Goal: Task Accomplishment & Management: Manage account settings

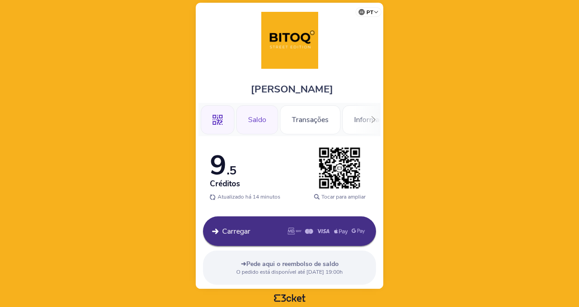
click at [223, 120] on div ".st0{fill-rule:evenodd;clip-rule:evenodd;}" at bounding box center [218, 119] width 34 height 29
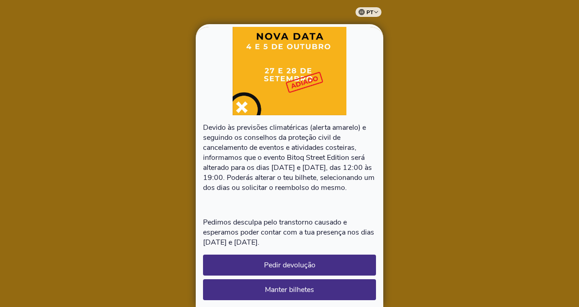
scroll to position [90, 0]
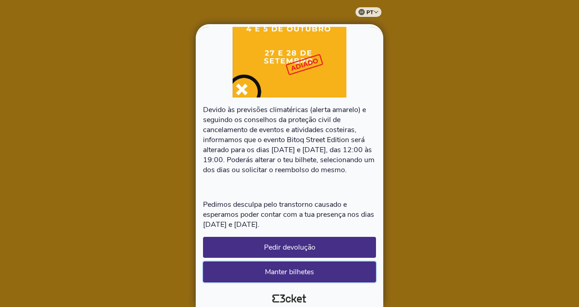
click at [307, 269] on button "Manter bilhetes" at bounding box center [289, 271] width 173 height 21
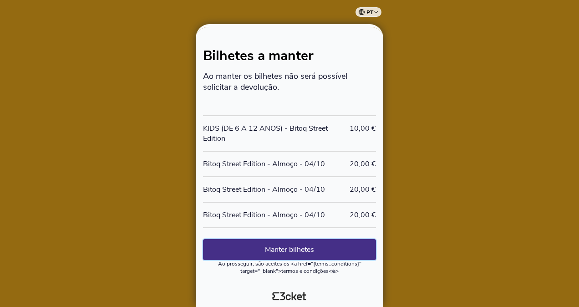
click at [287, 247] on button "Manter bilhetes" at bounding box center [289, 249] width 173 height 21
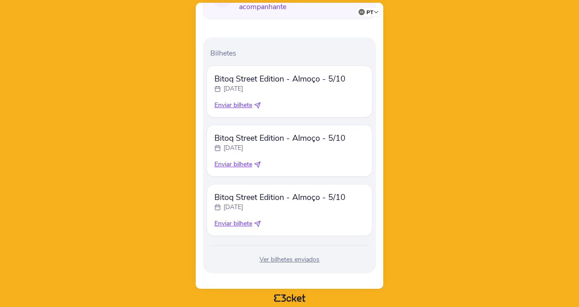
scroll to position [278, 0]
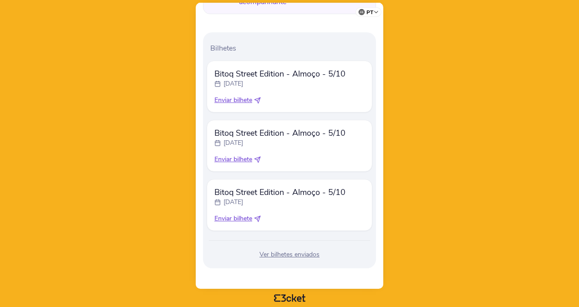
click at [415, 200] on body "pt Português ([GEOGRAPHIC_DATA]) English Español Catalan [DEMOGRAPHIC_DATA] [PE…" at bounding box center [290, 154] width 572 height 300
